Goal: Information Seeking & Learning: Learn about a topic

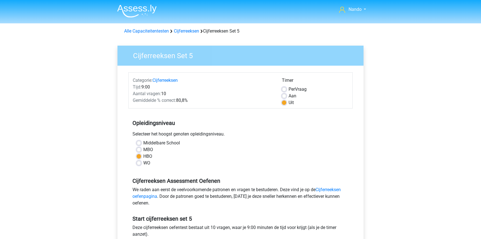
scroll to position [98, 0]
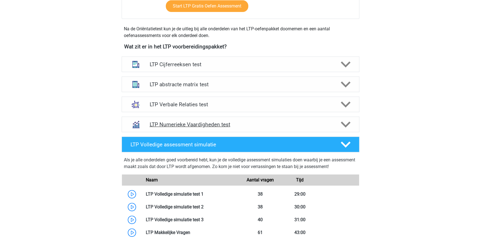
scroll to position [96, 0]
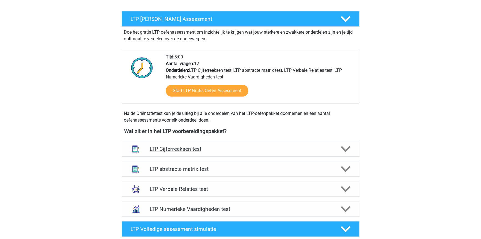
click at [170, 147] on h4 "LTP Cijferreeksen test" at bounding box center [240, 149] width 182 height 6
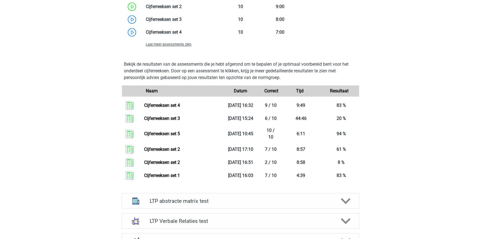
scroll to position [450, 0]
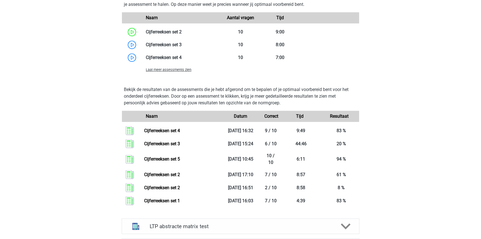
click at [159, 72] on div "Laat meer assessments zien" at bounding box center [181, 69] width 79 height 7
click at [156, 69] on span "Laat meer assessments zien" at bounding box center [169, 69] width 46 height 4
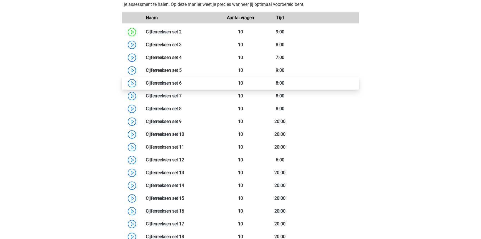
click at [182, 83] on link at bounding box center [182, 82] width 0 height 5
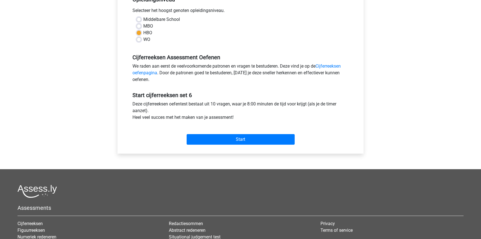
scroll to position [126, 0]
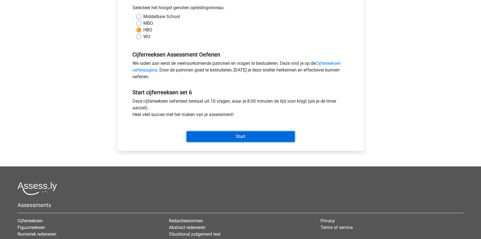
click at [236, 136] on input "Start" at bounding box center [241, 136] width 108 height 11
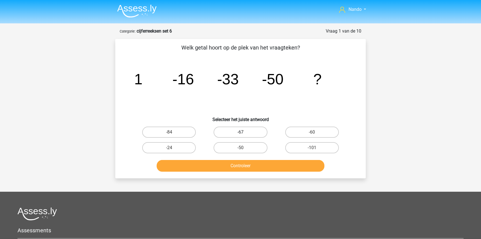
click at [248, 132] on label "-67" at bounding box center [241, 131] width 54 height 11
click at [244, 132] on input "-67" at bounding box center [243, 134] width 4 height 4
radio input "true"
click at [247, 162] on button "Controleer" at bounding box center [241, 166] width 168 height 12
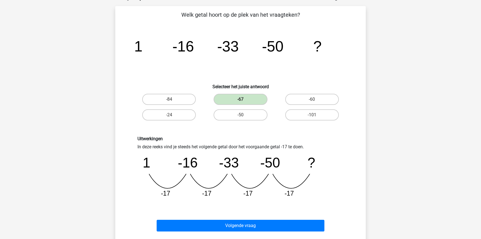
scroll to position [126, 0]
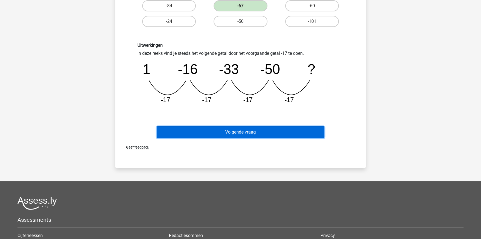
click at [241, 132] on button "Volgende vraag" at bounding box center [241, 132] width 168 height 12
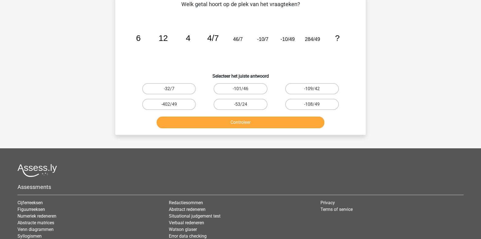
scroll to position [28, 0]
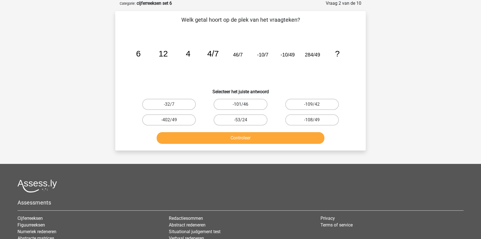
click at [238, 104] on label "-101/46" at bounding box center [241, 104] width 54 height 11
click at [241, 104] on input "-101/46" at bounding box center [243, 106] width 4 height 4
radio input "true"
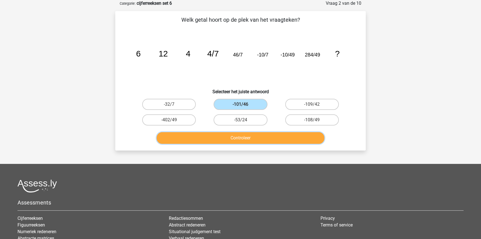
click at [237, 140] on button "Controleer" at bounding box center [241, 138] width 168 height 12
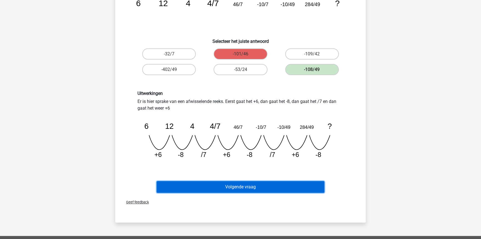
click at [213, 186] on button "Volgende vraag" at bounding box center [241, 187] width 168 height 12
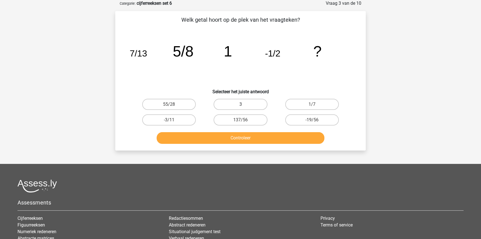
click at [258, 102] on label "3" at bounding box center [241, 104] width 54 height 11
click at [244, 104] on input "3" at bounding box center [243, 106] width 4 height 4
radio input "true"
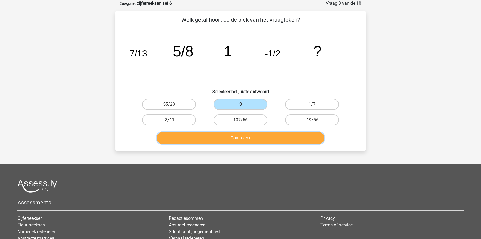
click at [255, 137] on button "Controleer" at bounding box center [241, 138] width 168 height 12
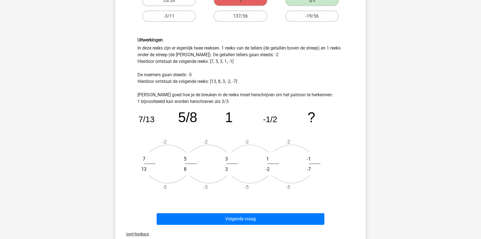
scroll to position [154, 0]
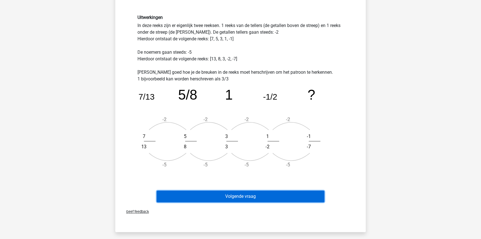
click at [236, 198] on button "Volgende vraag" at bounding box center [241, 196] width 168 height 12
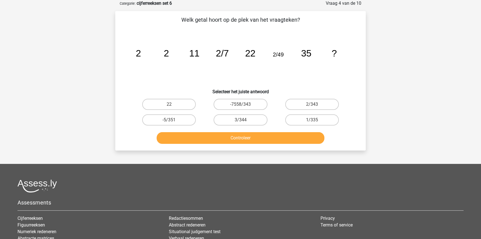
scroll to position [28, 0]
click at [310, 105] on label "2/343" at bounding box center [312, 104] width 54 height 11
click at [312, 105] on input "2/343" at bounding box center [314, 106] width 4 height 4
radio input "true"
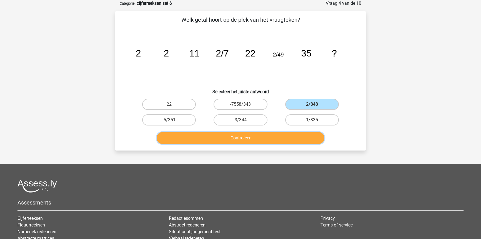
click at [257, 133] on button "Controleer" at bounding box center [241, 138] width 168 height 12
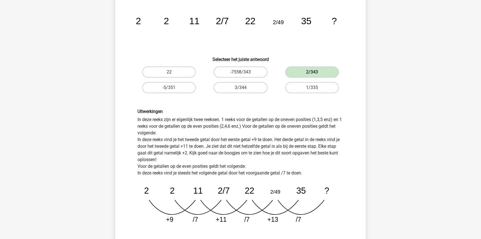
scroll to position [78, 0]
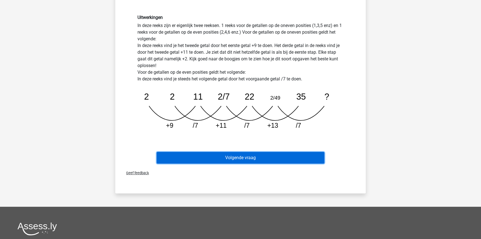
click at [233, 155] on button "Volgende vraag" at bounding box center [241, 158] width 168 height 12
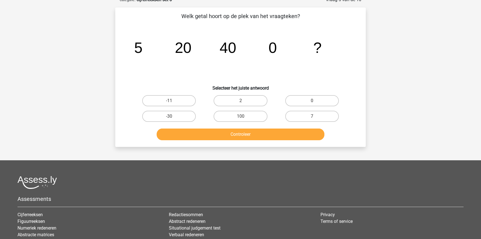
scroll to position [28, 0]
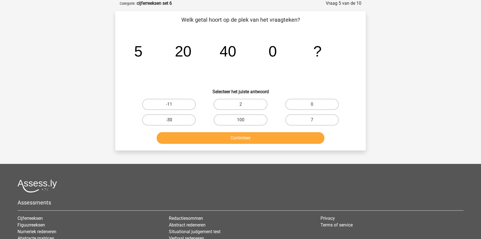
click at [180, 121] on label "-30" at bounding box center [169, 119] width 54 height 11
click at [173, 121] on input "-30" at bounding box center [171, 122] width 4 height 4
radio input "true"
click at [218, 140] on button "Controleer" at bounding box center [241, 138] width 168 height 12
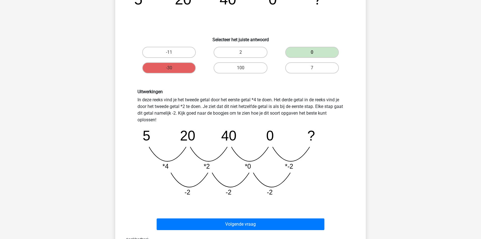
scroll to position [81, 0]
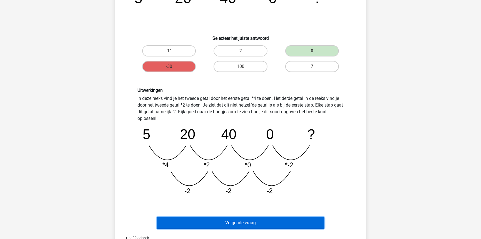
click at [234, 219] on button "Volgende vraag" at bounding box center [241, 223] width 168 height 12
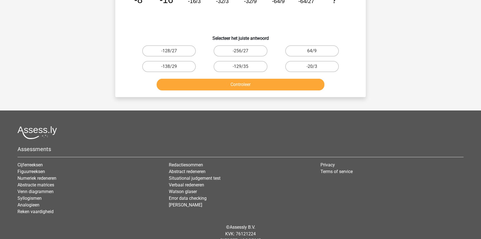
scroll to position [28, 0]
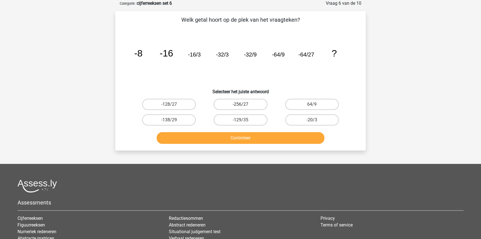
click at [244, 104] on label "-256/27" at bounding box center [241, 104] width 54 height 11
click at [244, 104] on input "-256/27" at bounding box center [243, 106] width 4 height 4
radio input "true"
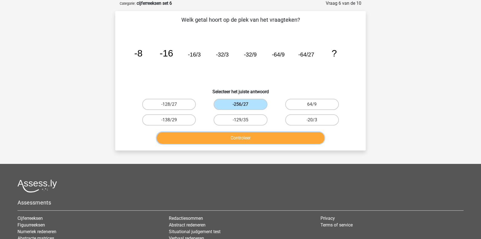
click at [242, 136] on button "Controleer" at bounding box center [241, 138] width 168 height 12
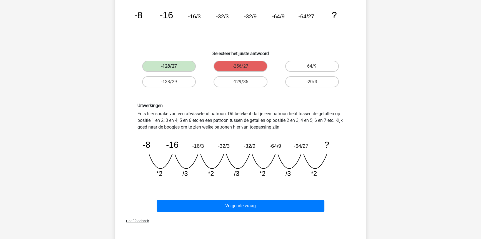
scroll to position [67, 0]
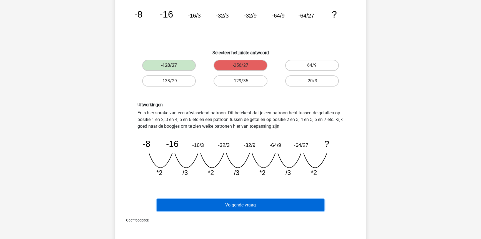
click at [239, 203] on button "Volgende vraag" at bounding box center [241, 205] width 168 height 12
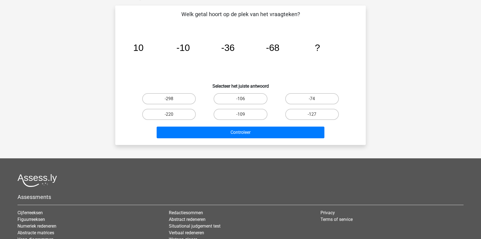
scroll to position [28, 0]
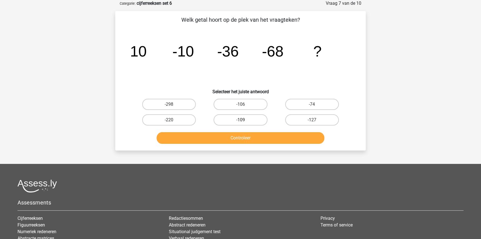
click at [246, 120] on label "-109" at bounding box center [241, 119] width 54 height 11
click at [244, 120] on input "-109" at bounding box center [243, 122] width 4 height 4
radio input "true"
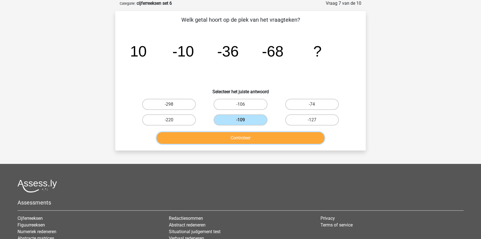
click at [254, 135] on button "Controleer" at bounding box center [241, 138] width 168 height 12
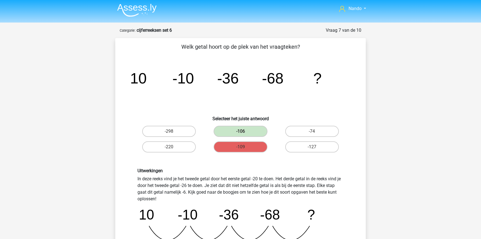
scroll to position [0, 0]
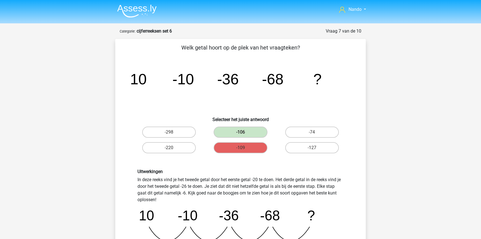
click at [139, 7] on img at bounding box center [136, 10] width 39 height 13
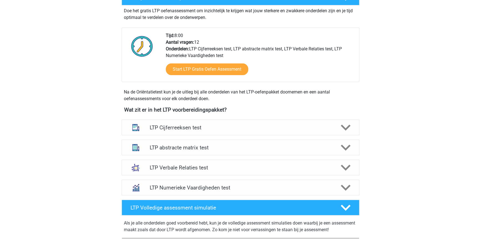
scroll to position [126, 0]
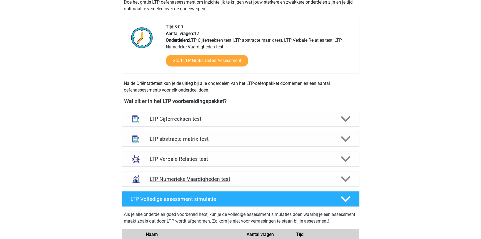
click at [345, 177] on icon at bounding box center [346, 179] width 10 height 10
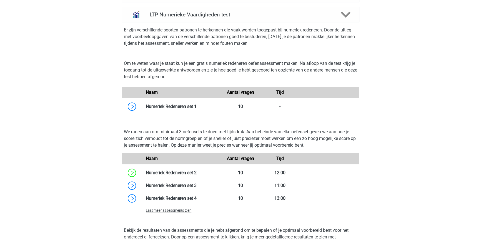
scroll to position [303, 0]
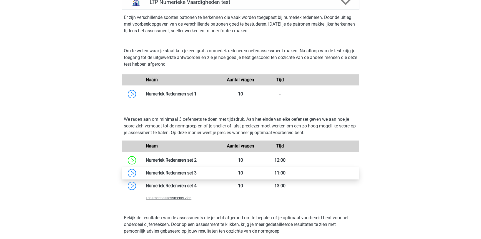
click at [197, 172] on link at bounding box center [197, 172] width 0 height 5
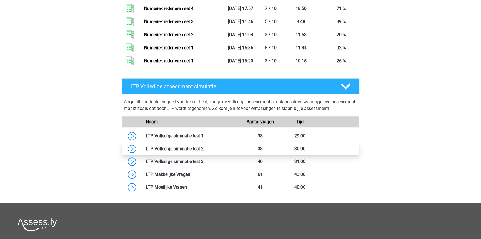
scroll to position [556, 0]
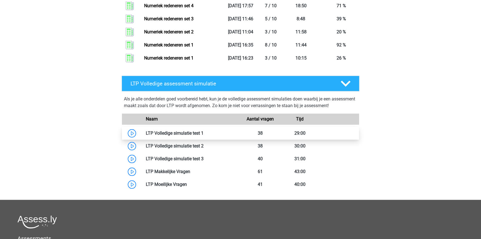
click at [204, 130] on link at bounding box center [204, 132] width 0 height 5
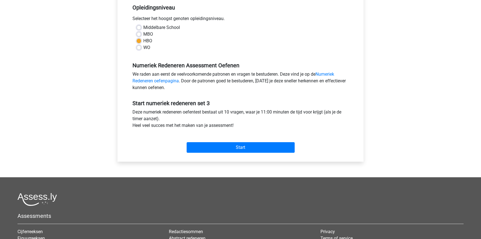
scroll to position [126, 0]
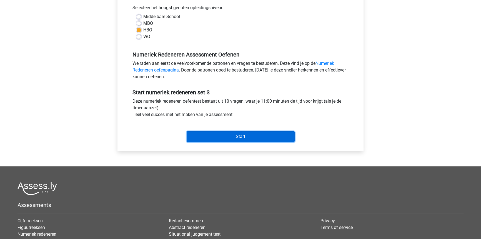
click at [222, 138] on input "Start" at bounding box center [241, 136] width 108 height 11
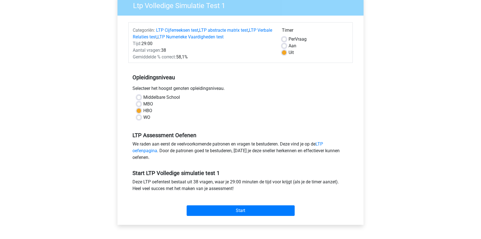
scroll to position [50, 0]
click at [289, 45] on label "Aan" at bounding box center [293, 45] width 8 height 7
click at [284, 45] on input "Aan" at bounding box center [284, 45] width 4 height 6
radio input "true"
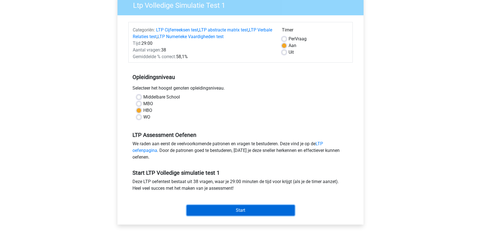
click at [236, 211] on input "Start" at bounding box center [241, 210] width 108 height 11
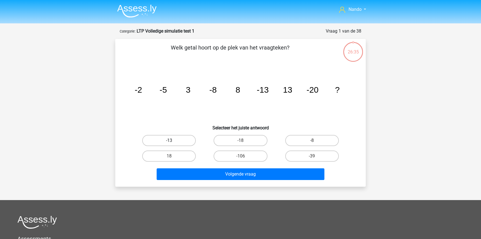
click at [184, 143] on label "-13" at bounding box center [169, 140] width 54 height 11
click at [173, 143] on input "-13" at bounding box center [171, 142] width 4 height 4
radio input "true"
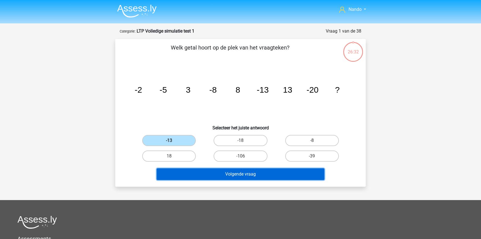
click at [252, 171] on button "Volgende vraag" at bounding box center [241, 174] width 168 height 12
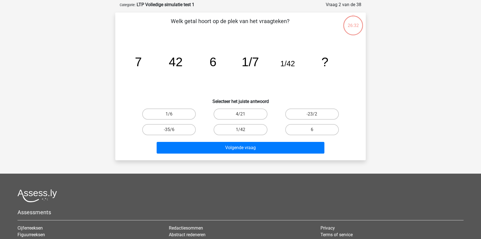
scroll to position [28, 0]
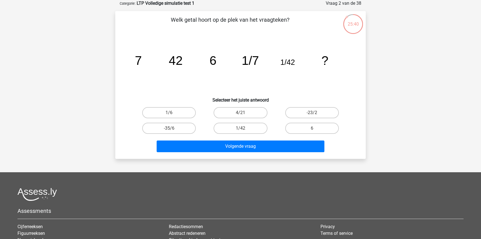
click at [172, 113] on input "1/6" at bounding box center [171, 114] width 4 height 4
radio input "true"
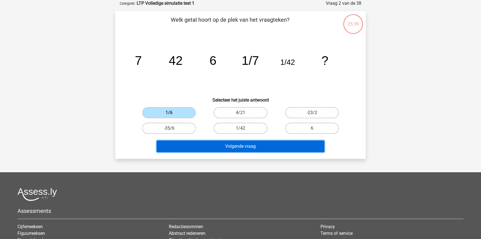
click at [241, 148] on button "Volgende vraag" at bounding box center [241, 146] width 168 height 12
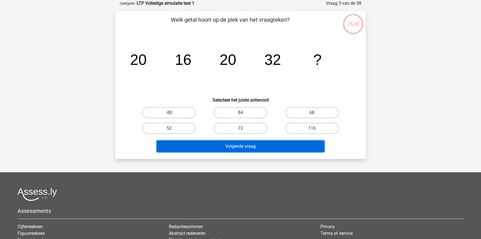
click at [241, 148] on button "Volgende vraag" at bounding box center [241, 146] width 168 height 12
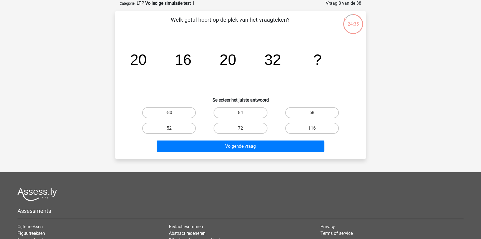
click at [206, 135] on div "72" at bounding box center [240, 128] width 71 height 16
click at [172, 127] on label "52" at bounding box center [169, 127] width 54 height 11
click at [172, 128] on input "52" at bounding box center [171, 130] width 4 height 4
radio input "true"
click at [208, 87] on icon "image/svg+xml 20 16 20 32 ?" at bounding box center [241, 65] width 224 height 56
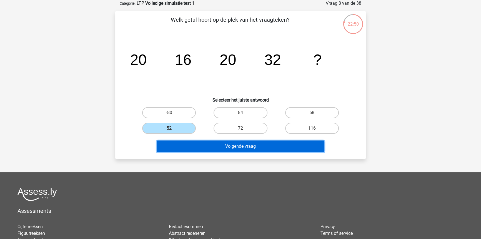
click at [254, 146] on button "Volgende vraag" at bounding box center [241, 146] width 168 height 12
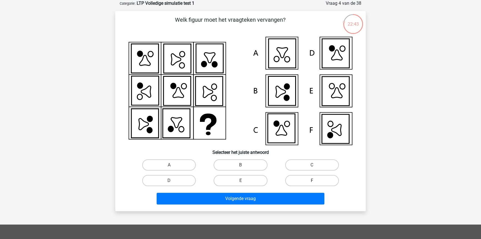
click at [303, 179] on label "F" at bounding box center [312, 180] width 54 height 11
click at [312, 180] on input "F" at bounding box center [314, 182] width 4 height 4
radio input "true"
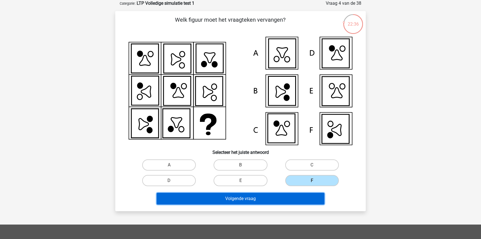
click at [280, 196] on button "Volgende vraag" at bounding box center [241, 198] width 168 height 12
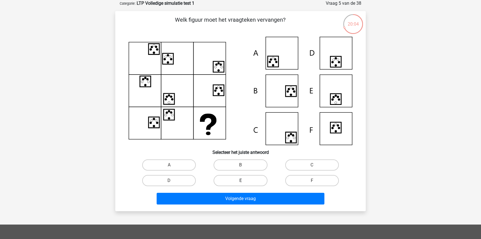
click at [246, 177] on label "E" at bounding box center [241, 180] width 54 height 11
click at [244, 180] on input "E" at bounding box center [243, 182] width 4 height 4
radio input "true"
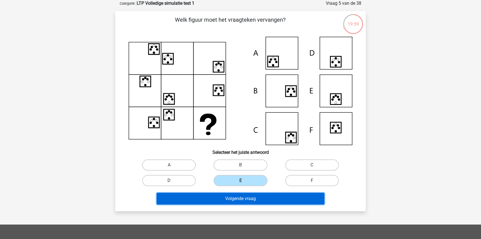
click at [247, 198] on button "Volgende vraag" at bounding box center [241, 198] width 168 height 12
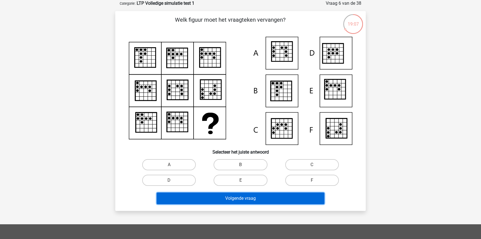
click at [235, 195] on button "Volgende vraag" at bounding box center [241, 198] width 168 height 12
